Goal: Information Seeking & Learning: Learn about a topic

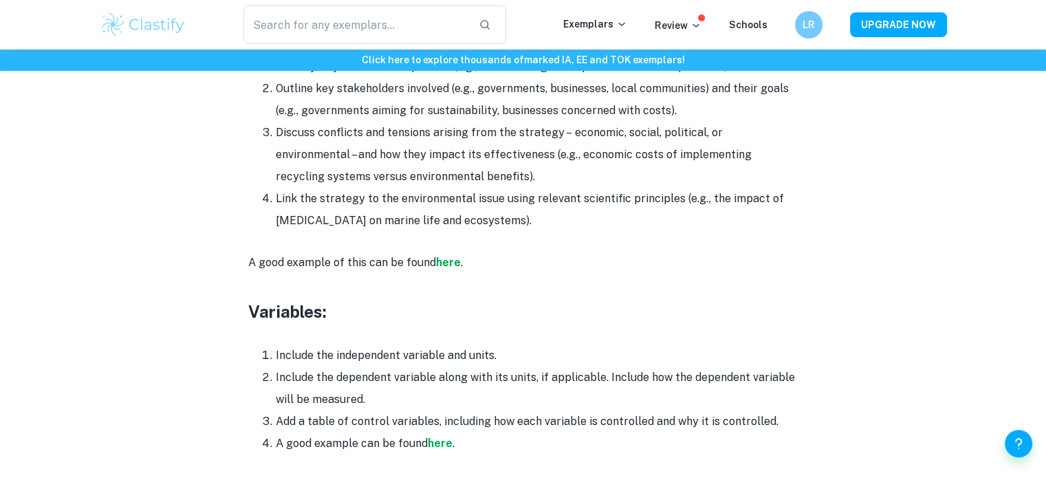
scroll to position [2342, 0]
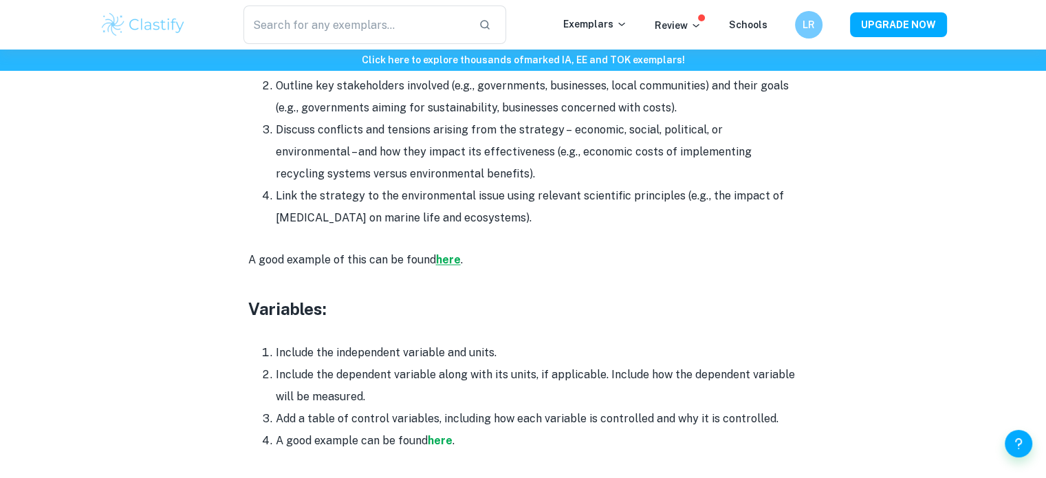
click at [450, 253] on strong "here" at bounding box center [448, 259] width 25 height 13
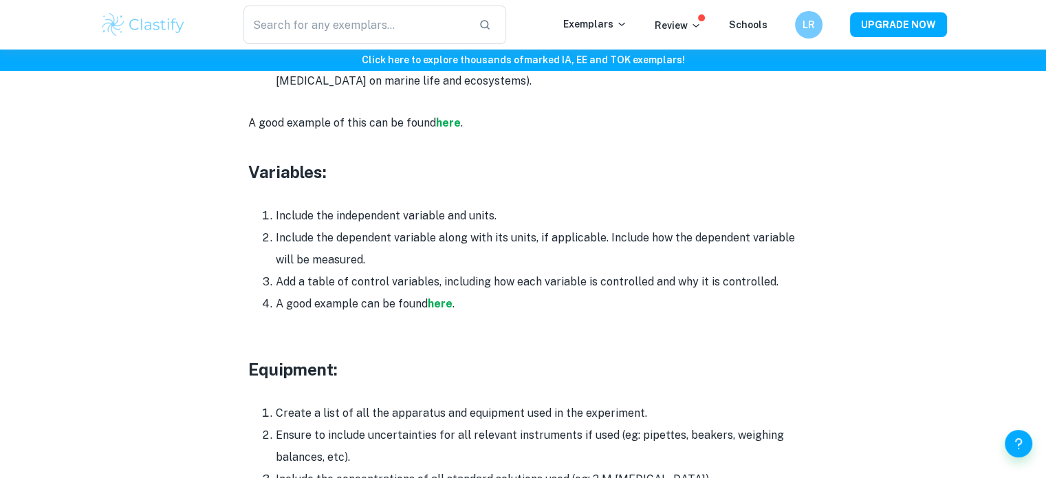
scroll to position [2479, 0]
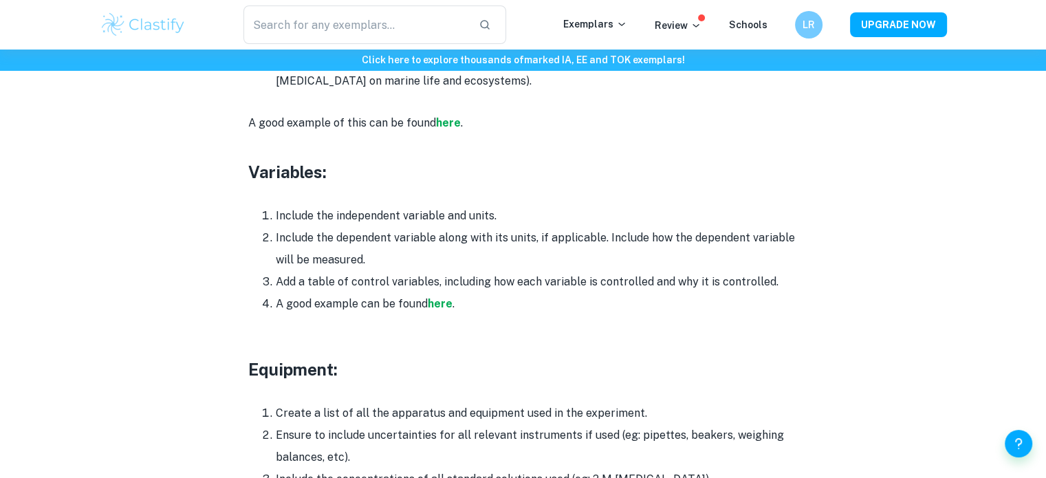
click at [250, 159] on h3 "Variables:" at bounding box center [523, 171] width 550 height 25
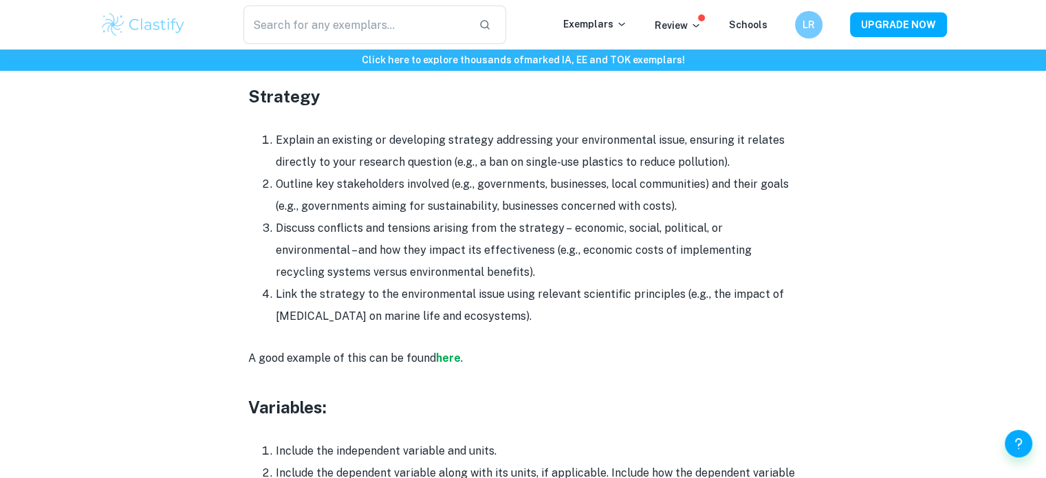
scroll to position [2204, 0]
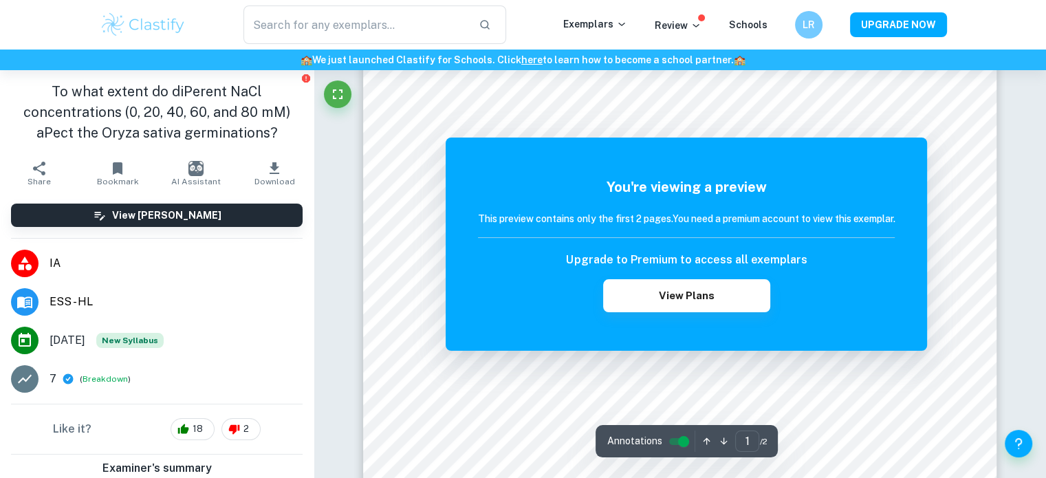
scroll to position [69, 0]
click at [1046, 167] on html "We value your privacy We use cookies to enhance your browsing experience, serve…" at bounding box center [523, 170] width 1046 height 478
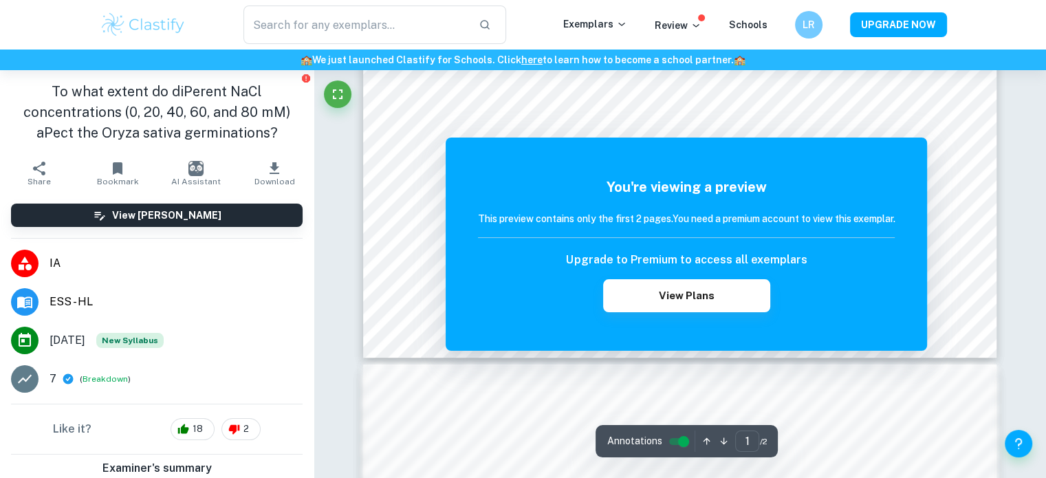
scroll to position [0, 0]
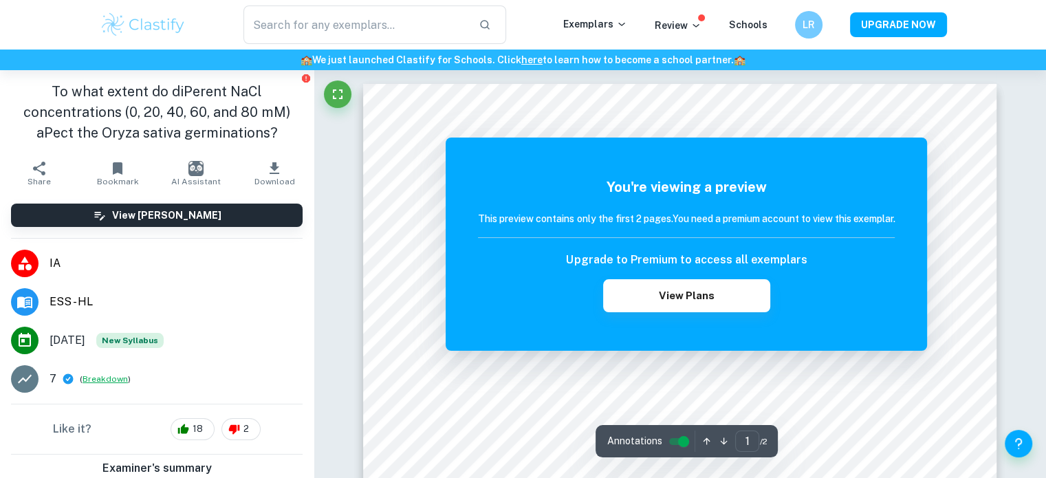
click at [113, 375] on button "Breakdown" at bounding box center [105, 379] width 45 height 12
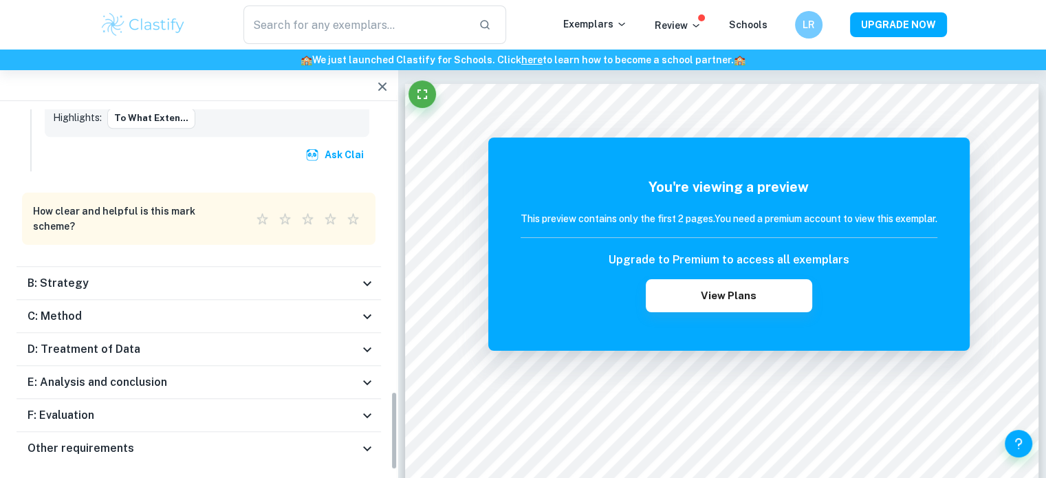
scroll to position [1290, 0]
